Goal: Task Accomplishment & Management: Complete application form

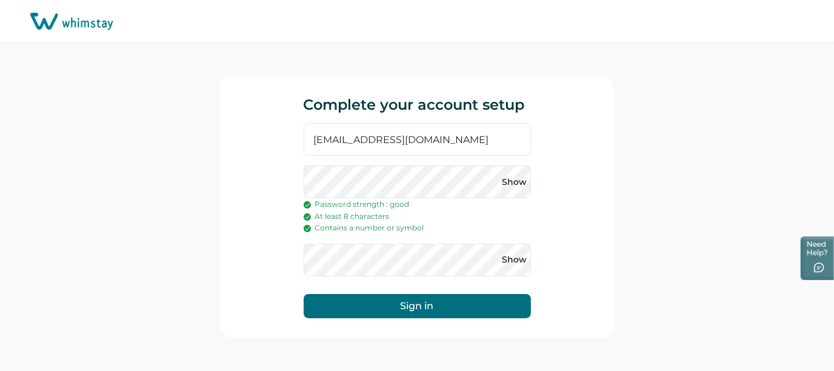
click at [708, 133] on div "Complete your account setup scottlauer1@hotmail.com Show Password strength : go…" at bounding box center [417, 207] width 834 height 328
click at [304, 294] on button "Sign in" at bounding box center [417, 306] width 227 height 24
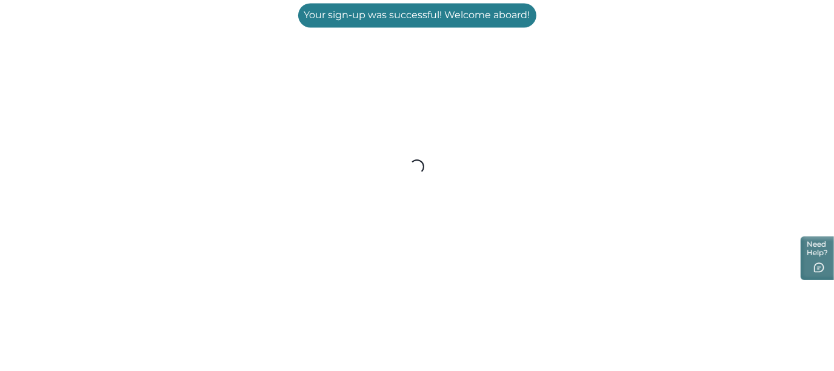
click at [626, 167] on div "Loading..." at bounding box center [417, 167] width 834 height 334
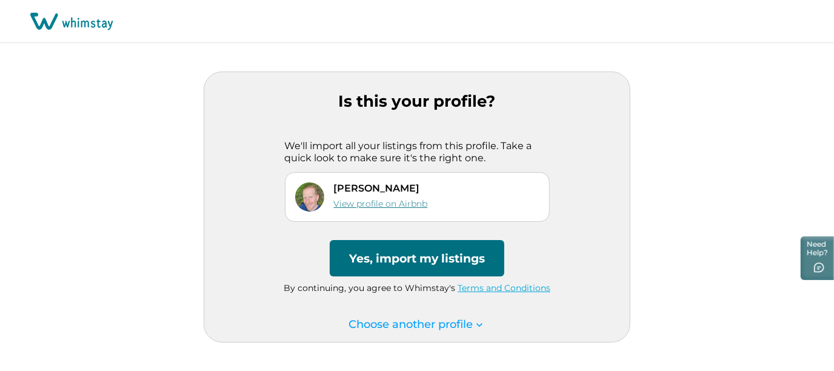
click at [407, 205] on link "View profile on Airbnb" at bounding box center [381, 203] width 94 height 11
click at [415, 250] on button "Yes, import my listings" at bounding box center [417, 258] width 175 height 36
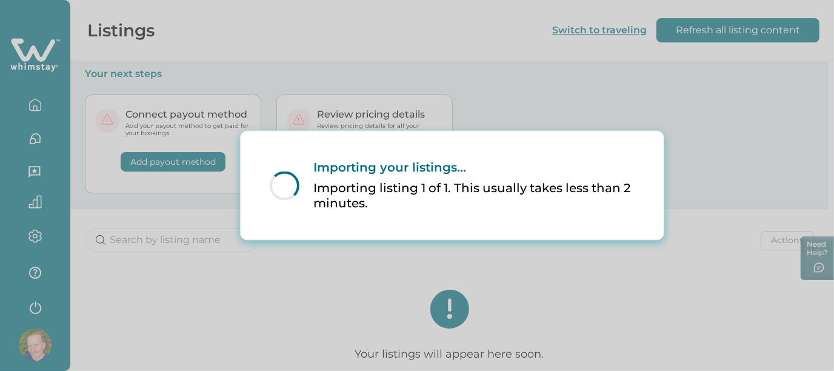
click at [555, 82] on div "Loading... Importing your listings... Importing listing 1 of 1. This usually ta…" at bounding box center [417, 185] width 834 height 371
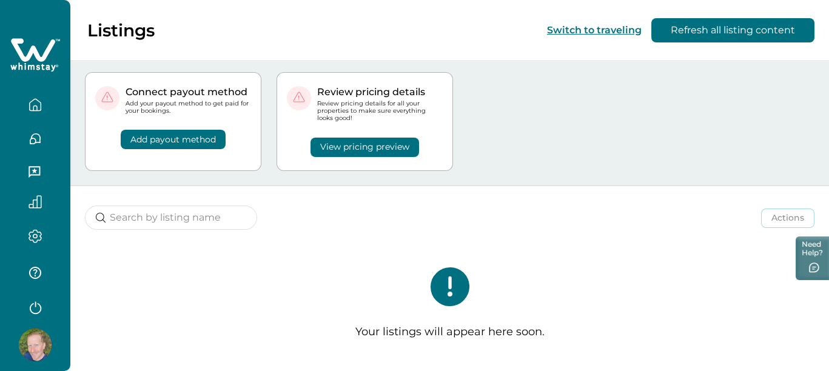
scroll to position [10, 0]
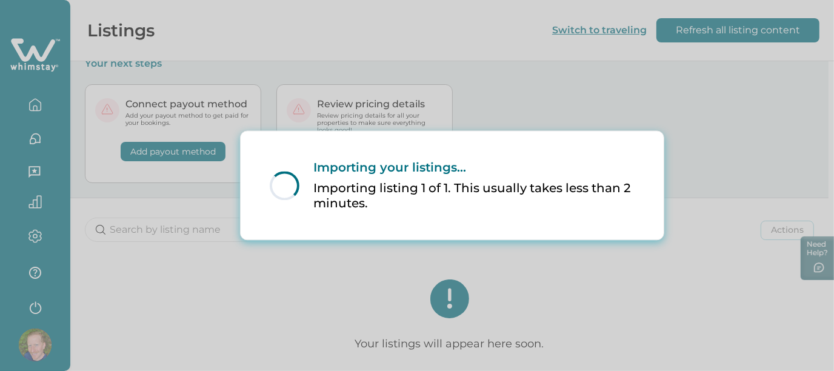
click at [833, 98] on html "Skip to Content Listings Switch to traveling Refresh all listing content Your n…" at bounding box center [417, 175] width 834 height 371
click at [535, 80] on div "Loading... Importing your listings... Importing listing 1 of 1. This usually ta…" at bounding box center [417, 185] width 834 height 371
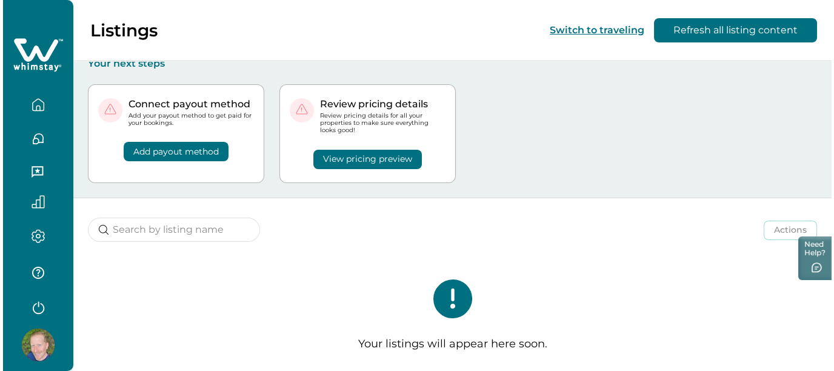
scroll to position [0, 0]
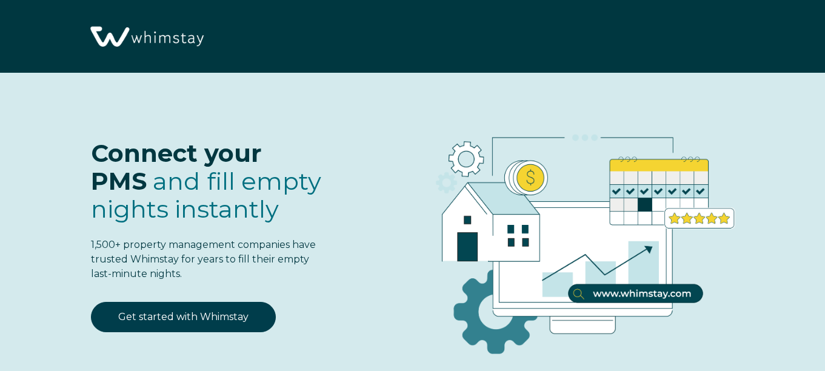
select select "US"
select select "Standard"
